Goal: Understand process/instructions: Learn how to perform a task or action

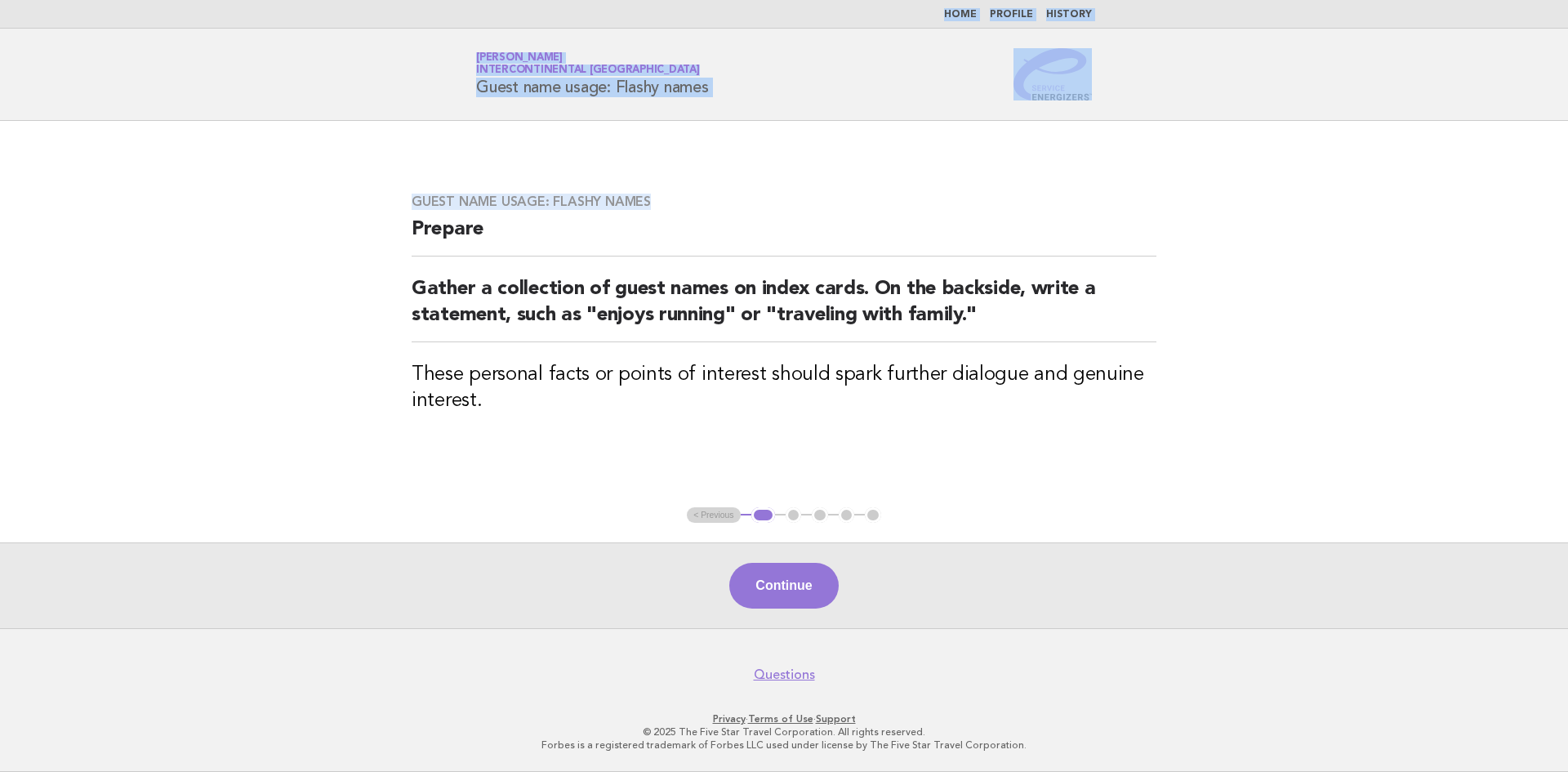
drag, startPoint x: 865, startPoint y: 11, endPoint x: 946, endPoint y: 159, distance: 168.7
click at [946, 159] on body "Home Profile History Service Energizers [PERSON_NAME] InterContinental [GEOGRAP…" at bounding box center [784, 386] width 1568 height 772
drag, startPoint x: 409, startPoint y: 209, endPoint x: 446, endPoint y: 247, distance: 53.0
drag, startPoint x: 446, startPoint y: 247, endPoint x: 381, endPoint y: 188, distance: 87.8
click at [381, 188] on main "Guest name usage: Flashy names Prepare Gather a collection of guest names on in…" at bounding box center [784, 374] width 1568 height 507
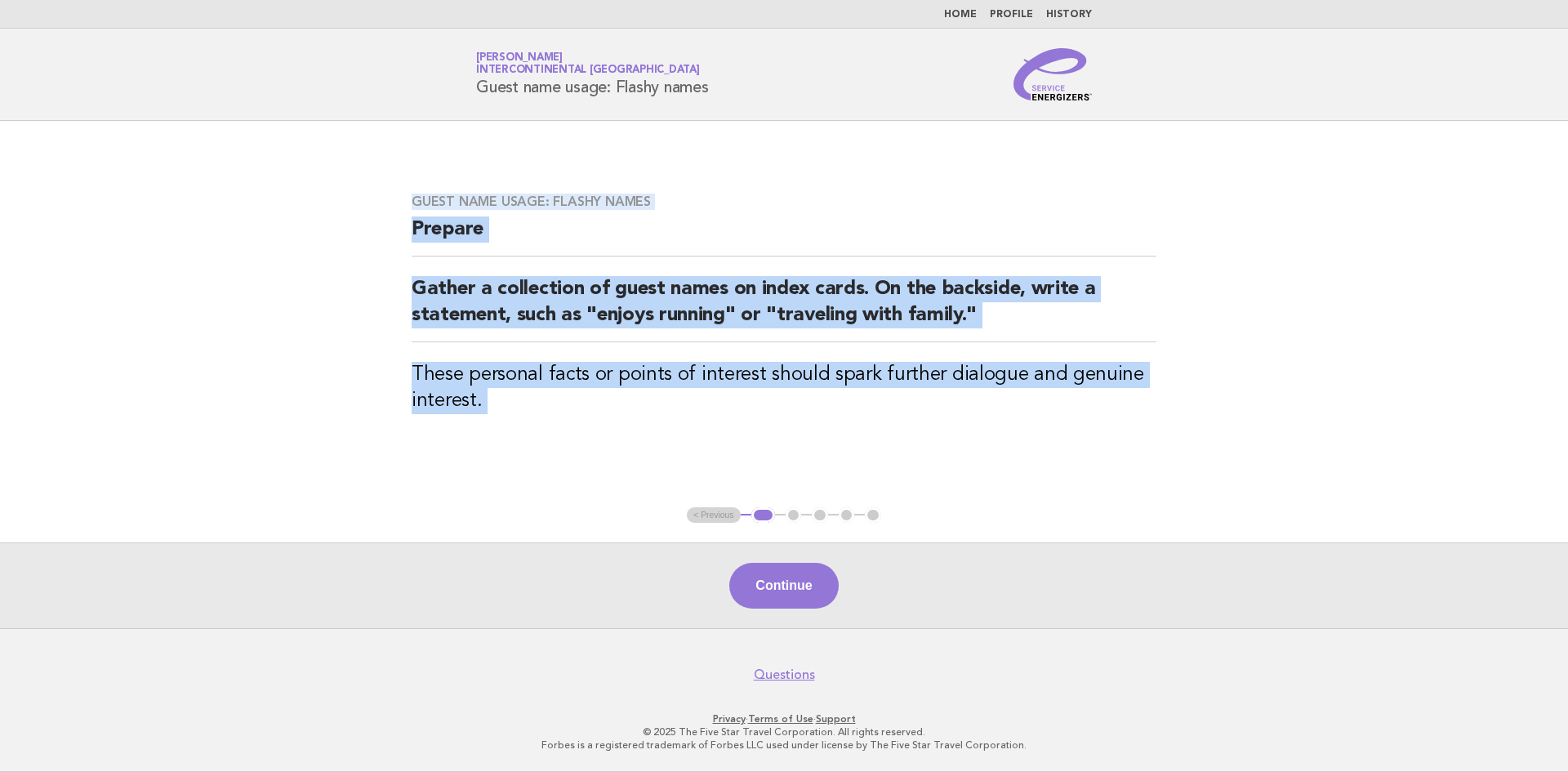
drag, startPoint x: 381, startPoint y: 188, endPoint x: 662, endPoint y: 444, distance: 380.1
click at [667, 453] on main "Guest name usage: Flashy names Prepare Gather a collection of guest names on in…" at bounding box center [784, 374] width 1568 height 507
click at [777, 585] on button "Continue" at bounding box center [784, 586] width 109 height 46
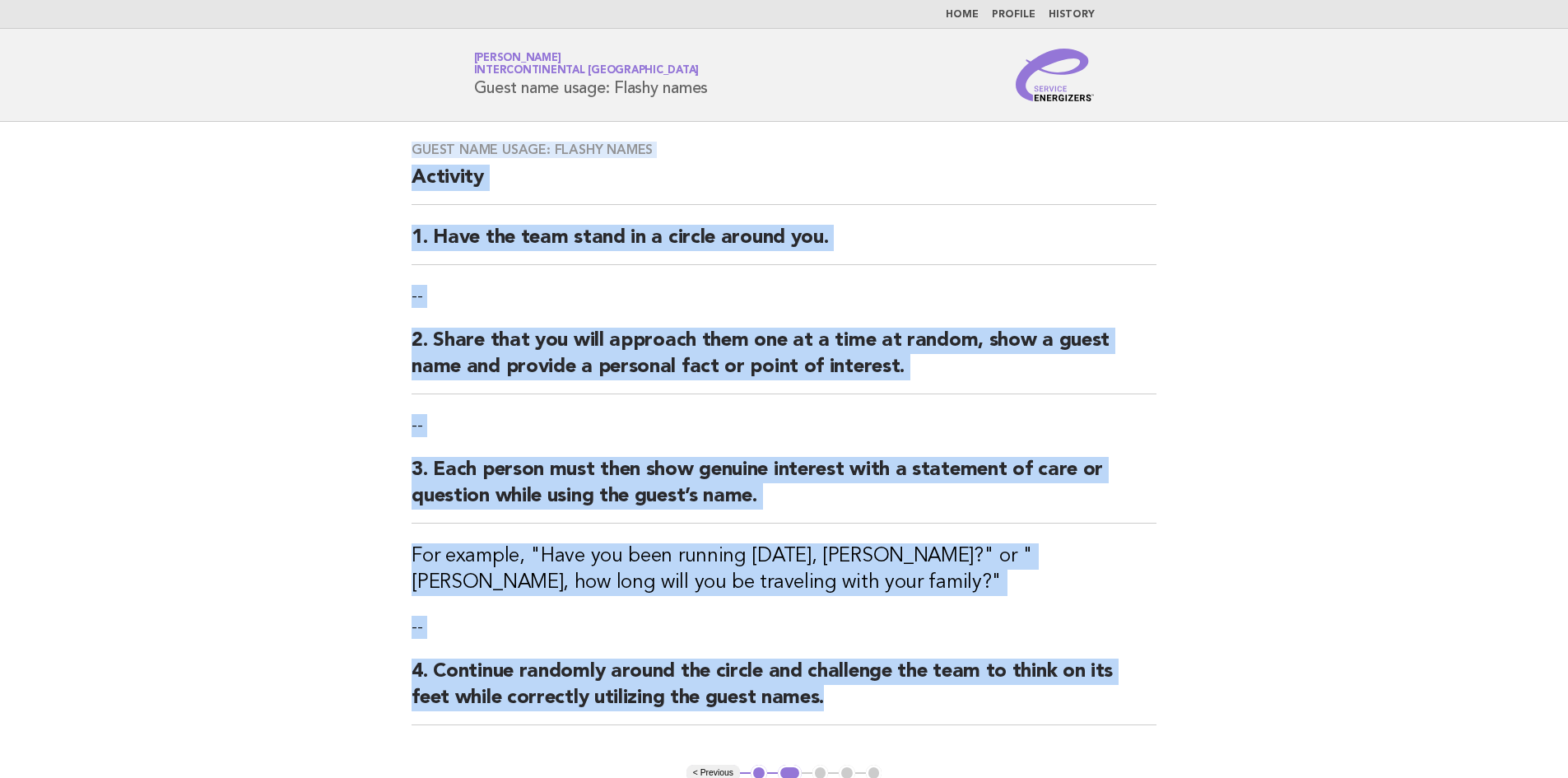
click at [375, 150] on main "Guest name usage: Flashy names Activity 1. Have the team stand in a circle arou…" at bounding box center [784, 504] width 1568 height 765
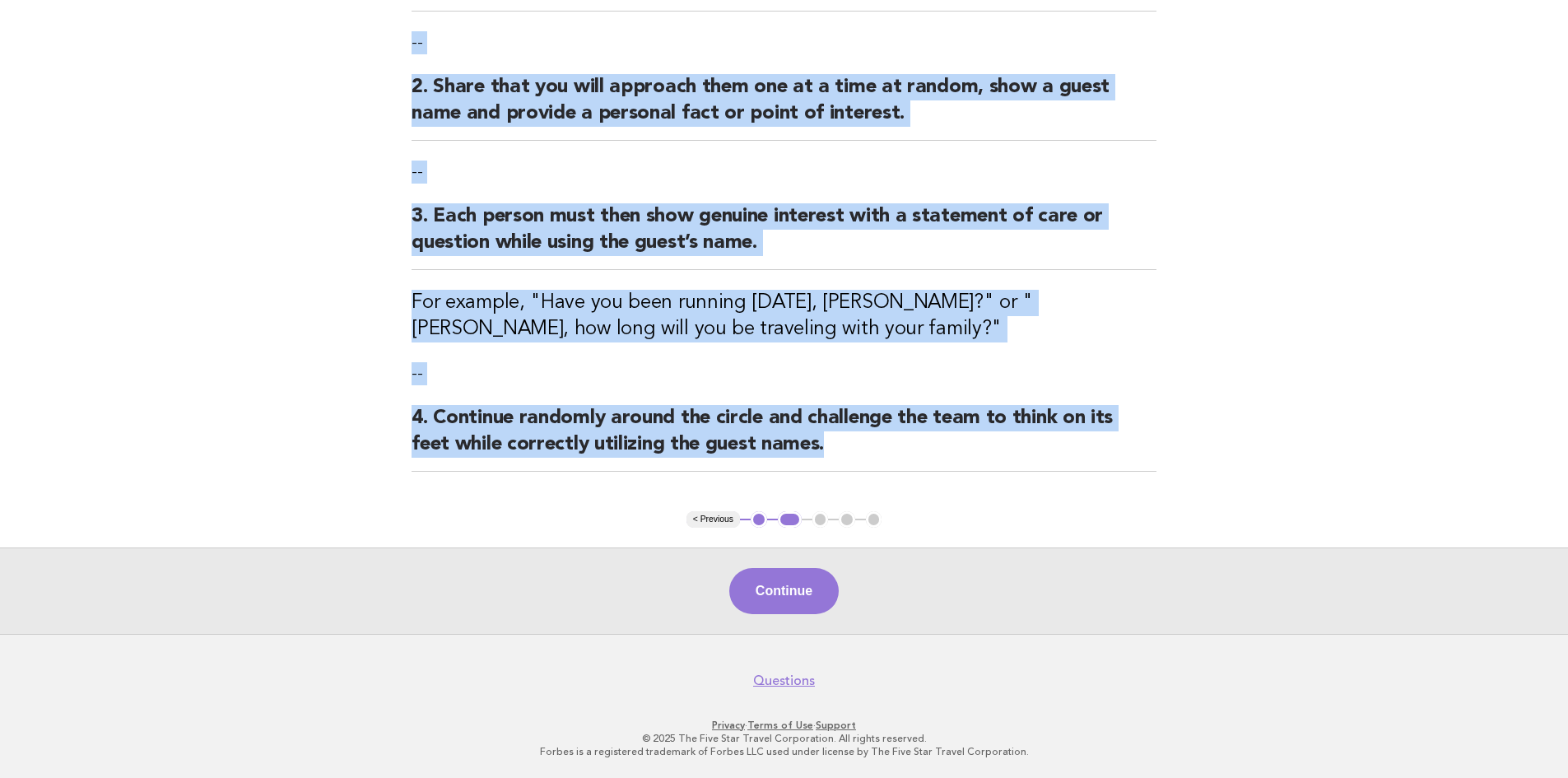
drag, startPoint x: 375, startPoint y: 150, endPoint x: 832, endPoint y: 449, distance: 546.1
click at [832, 449] on main "Guest name usage: Flashy names Activity 1. Have the team stand in a circle arou…" at bounding box center [784, 251] width 1568 height 765
copy div "Guest name usage: Flashy names Activity 1. Have the team stand in a circle arou…"
click at [798, 594] on button "Continue" at bounding box center [784, 590] width 110 height 46
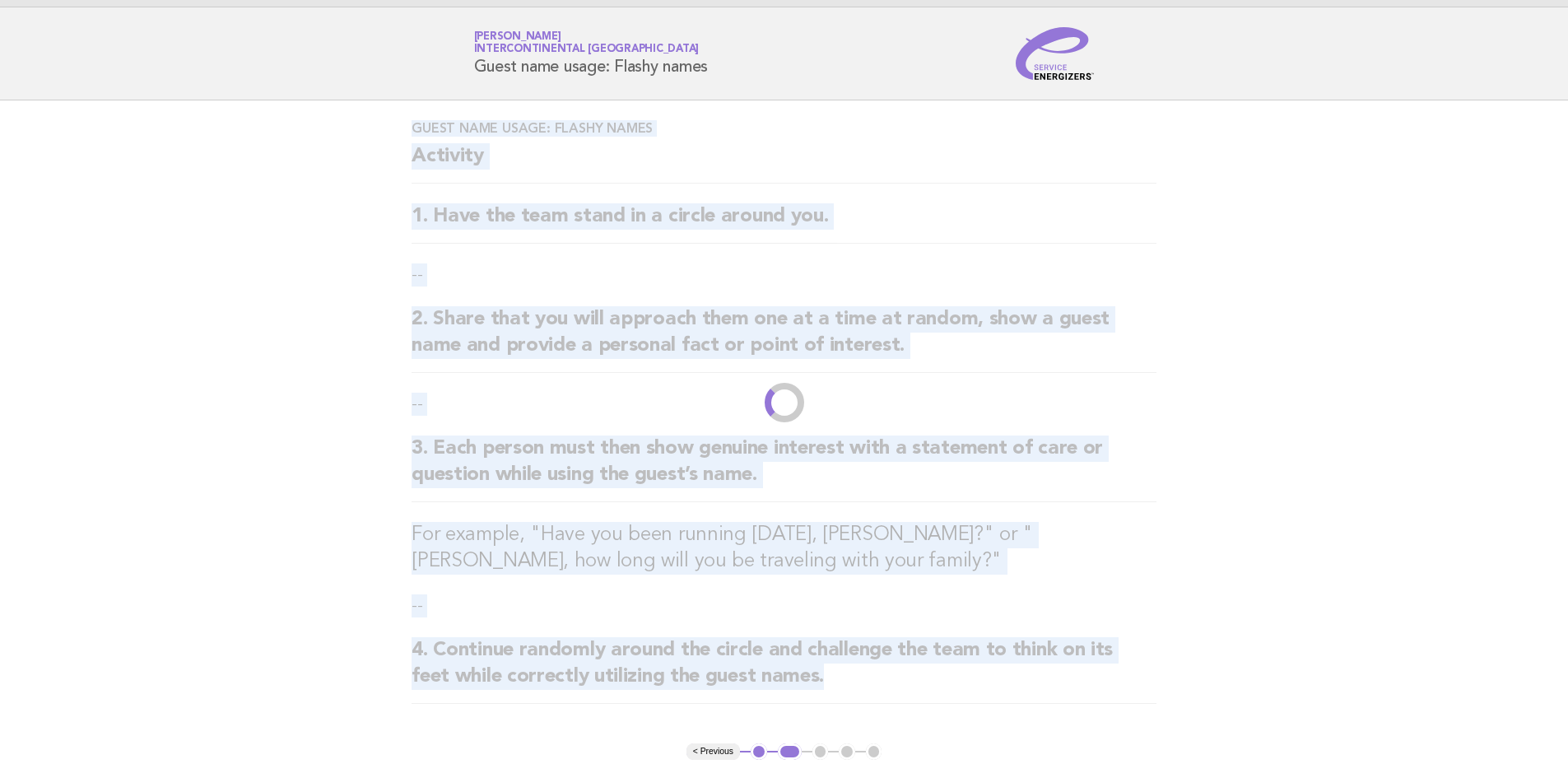
scroll to position [0, 0]
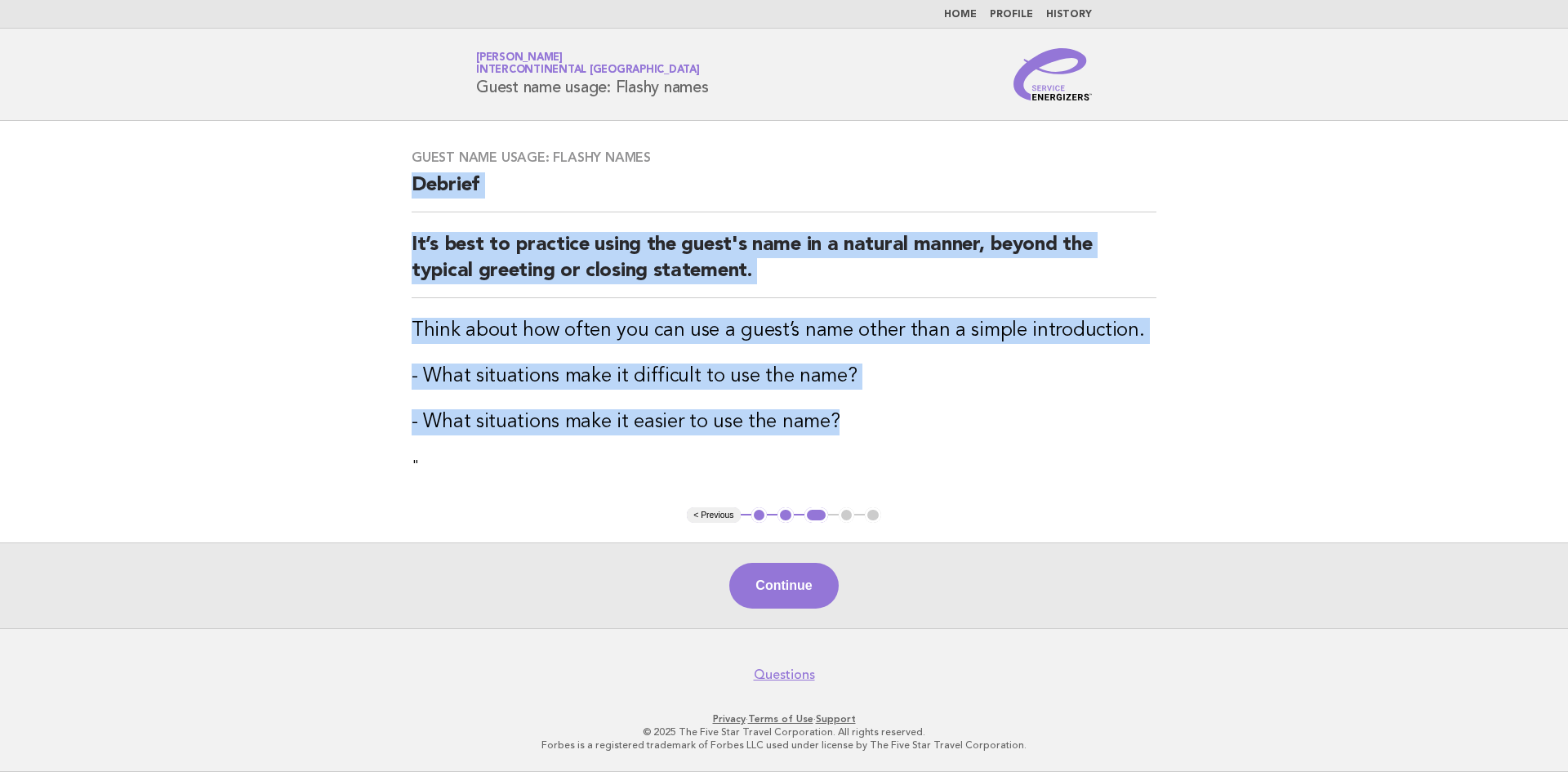
drag, startPoint x: 402, startPoint y: 171, endPoint x: 842, endPoint y: 433, distance: 512.1
click at [842, 433] on div "Guest name usage: Flashy names [PERSON_NAME] It’s best to practice using the gu…" at bounding box center [784, 313] width 784 height 368
copy div "Debrief It’s best to practice using the guest's name in a natural manner, beyon…"
click at [782, 587] on button "Continue" at bounding box center [784, 586] width 109 height 46
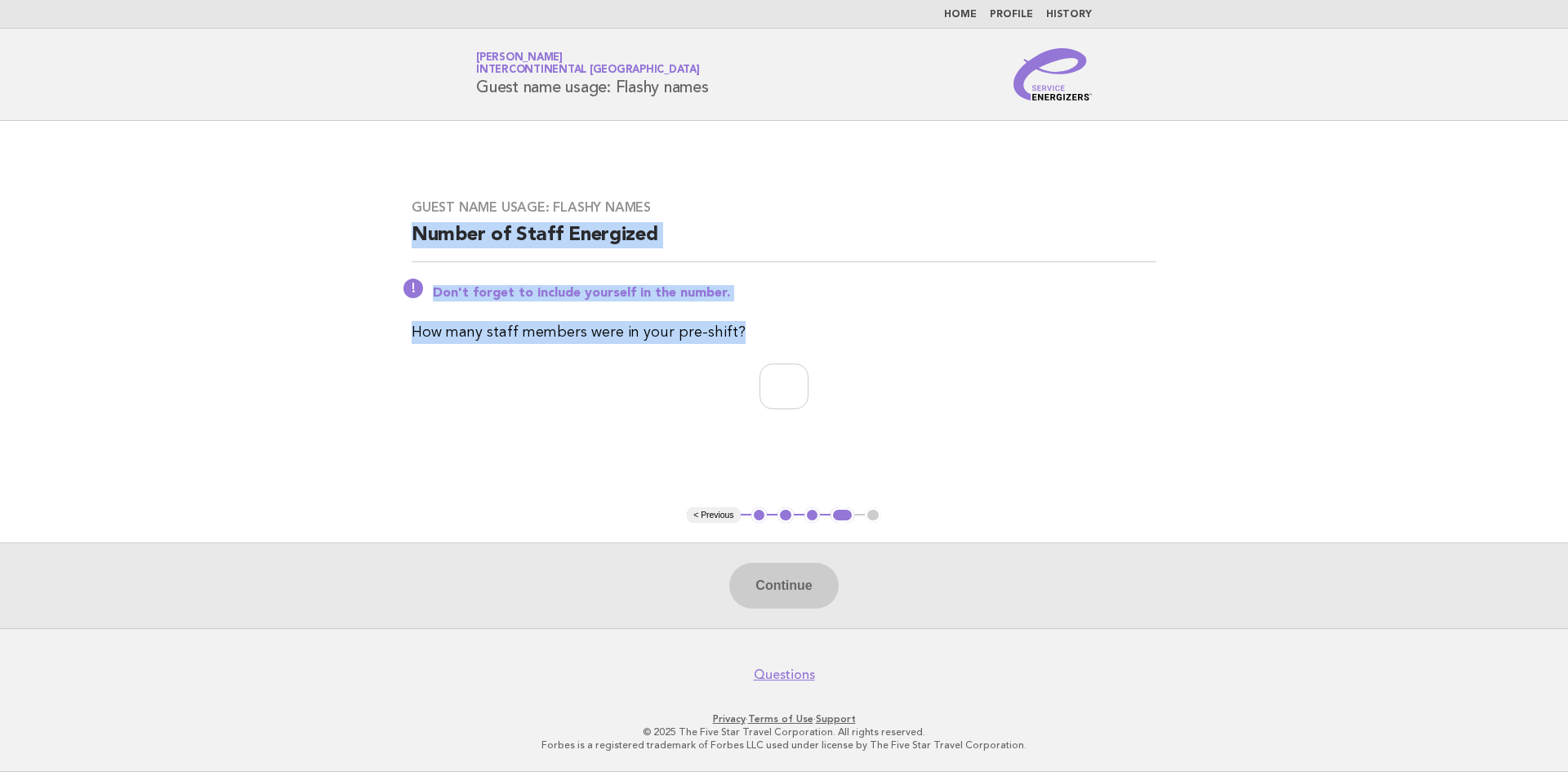
drag, startPoint x: 384, startPoint y: 235, endPoint x: 752, endPoint y: 338, distance: 382.1
click at [752, 338] on main "Guest name usage: Flashy names Number of Staff Energized Don't forget to includ…" at bounding box center [784, 374] width 1568 height 507
copy div "Number of Staff Energized Don't forget to include yourself in the number. How m…"
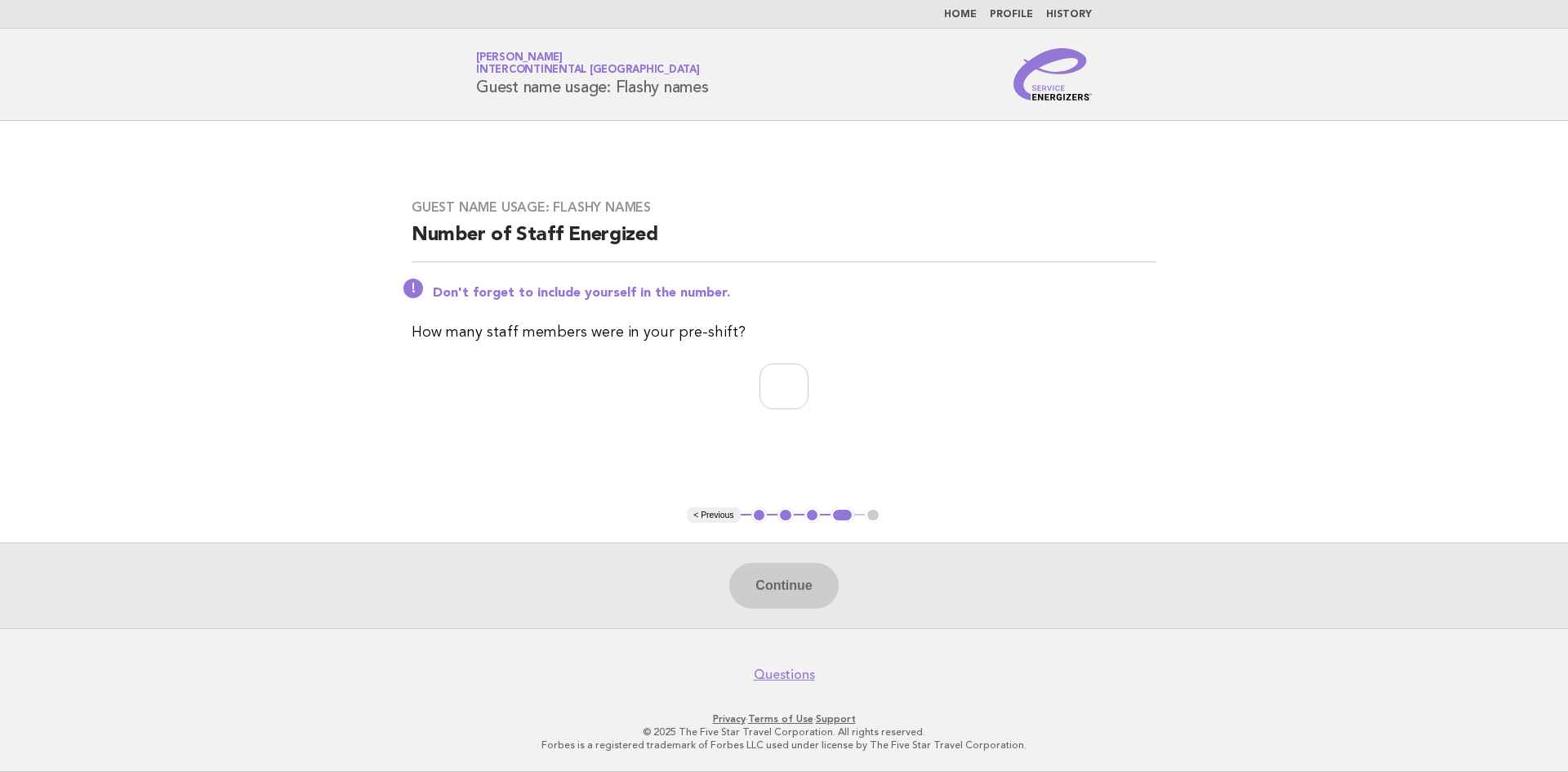
click at [799, 572] on div "Continue" at bounding box center [784, 585] width 1568 height 85
click at [805, 606] on div "Continue" at bounding box center [784, 585] width 1568 height 85
click at [788, 605] on div "Continue" at bounding box center [784, 585] width 1568 height 85
click at [790, 589] on div "Continue" at bounding box center [784, 585] width 1568 height 85
click at [759, 372] on input "number" at bounding box center [784, 386] width 49 height 46
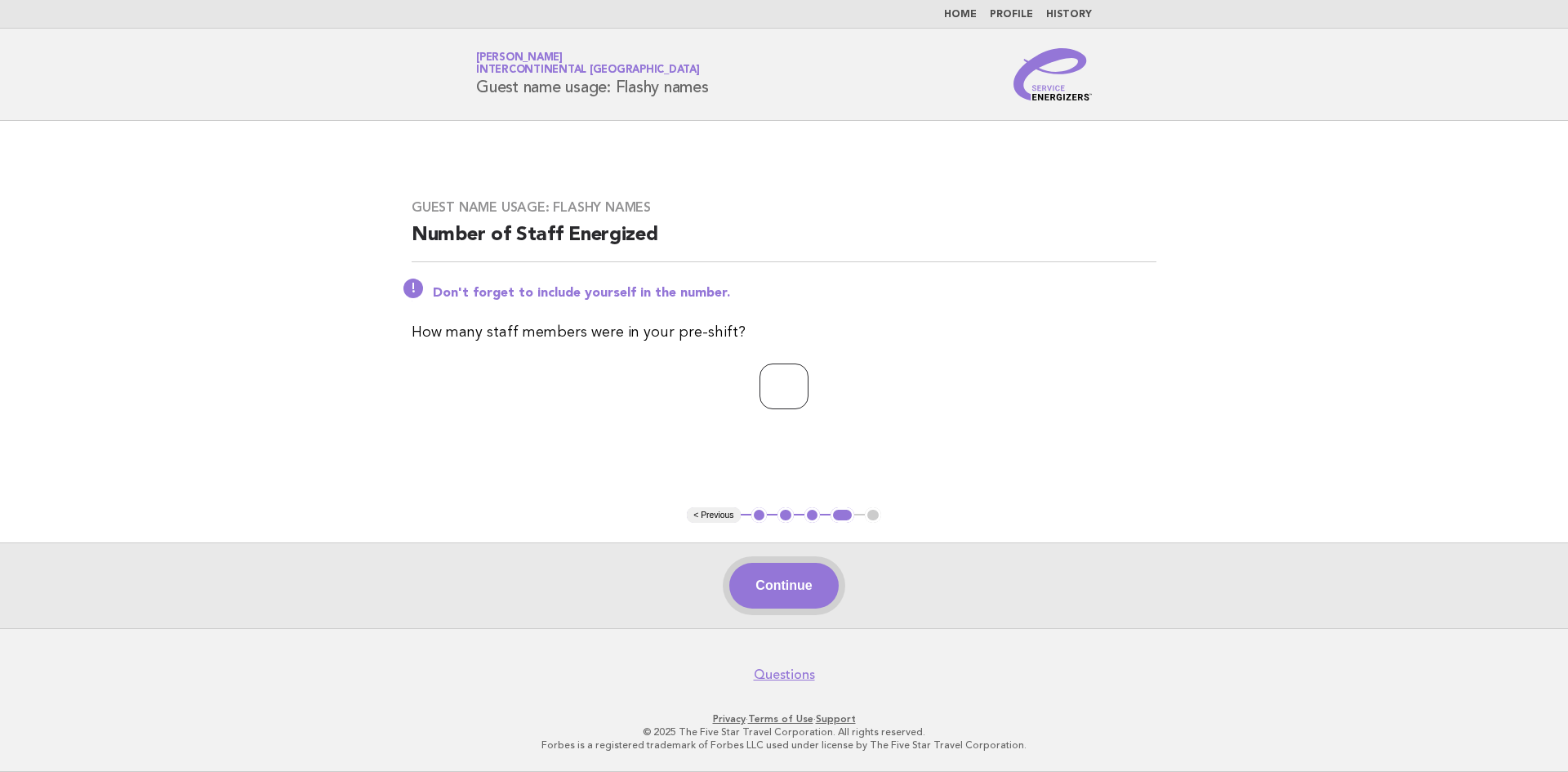
type input "**"
click at [793, 597] on button "Continue" at bounding box center [784, 586] width 109 height 46
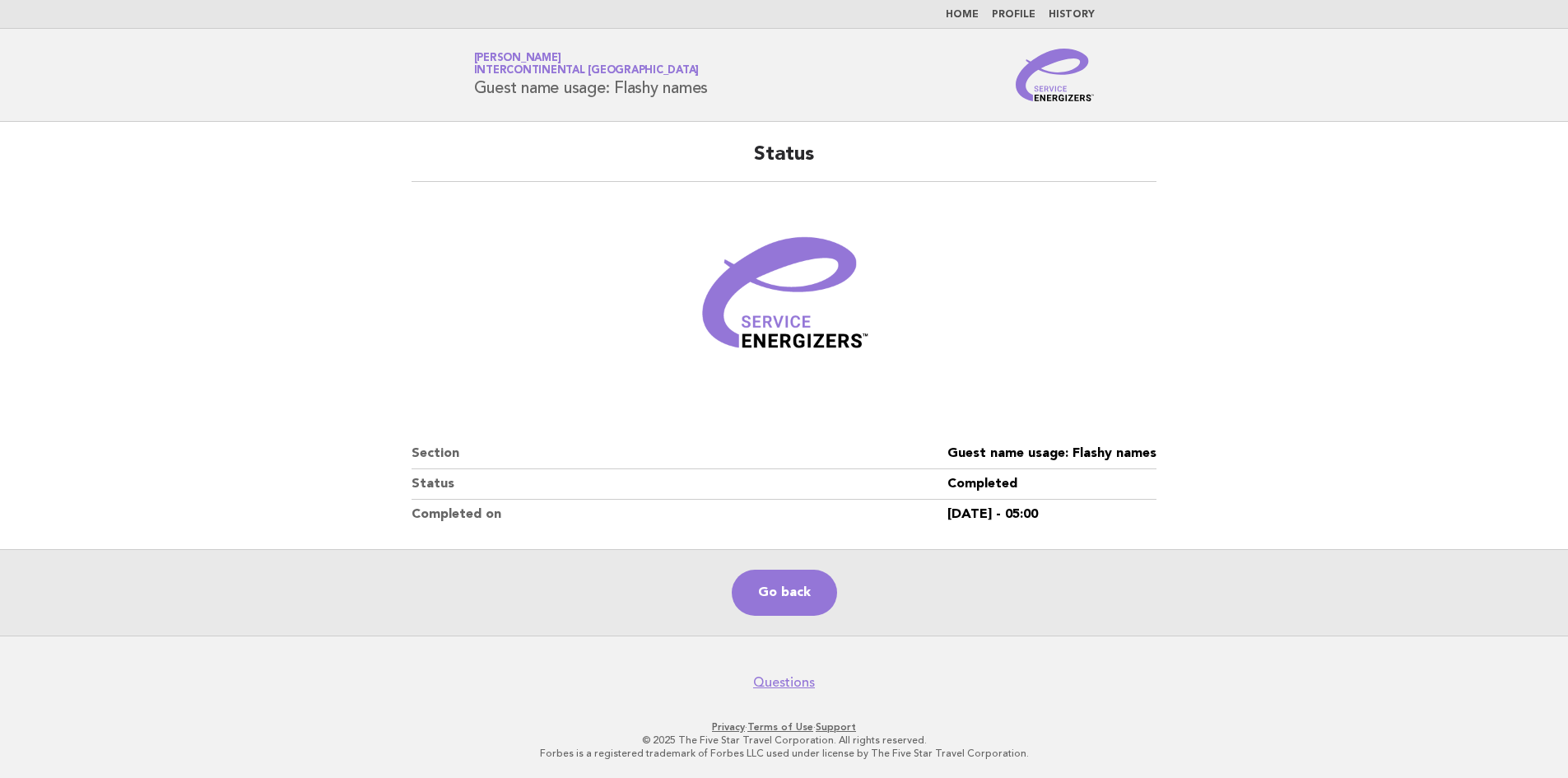
scroll to position [2, 0]
click at [774, 594] on link "Go back" at bounding box center [784, 590] width 105 height 46
